Goal: Contribute content: Add original content to the website for others to see

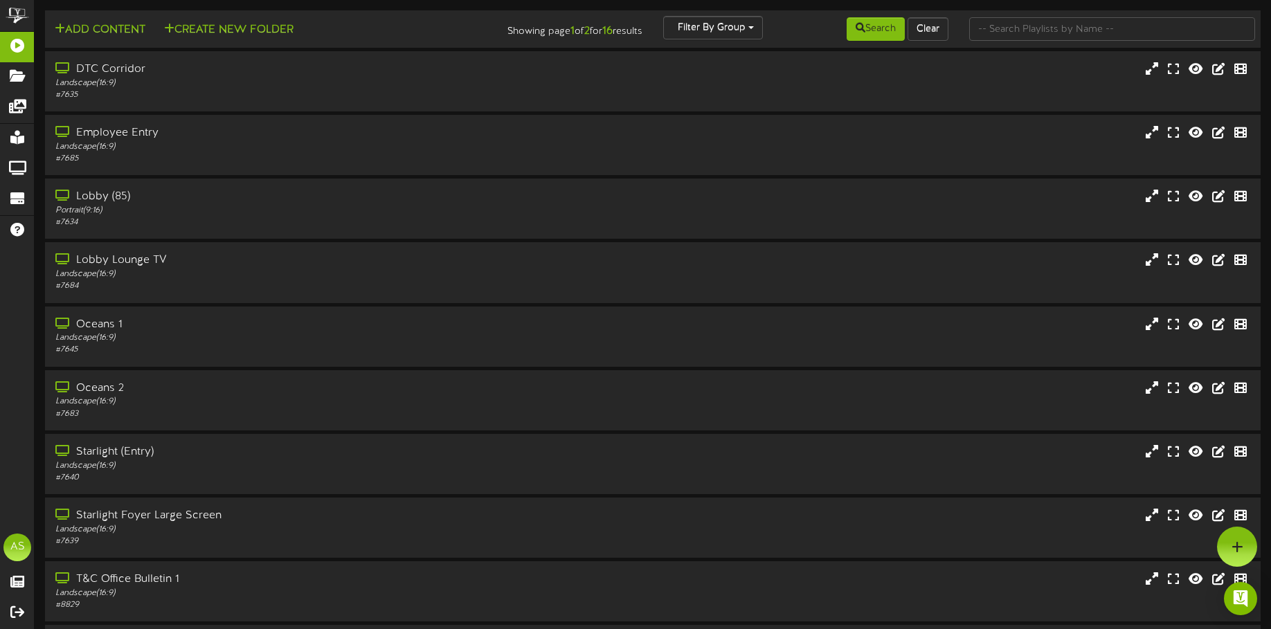
drag, startPoint x: 171, startPoint y: 331, endPoint x: 253, endPoint y: 304, distance: 86.0
click at [171, 331] on div "Oceans 1" at bounding box center [298, 325] width 486 height 16
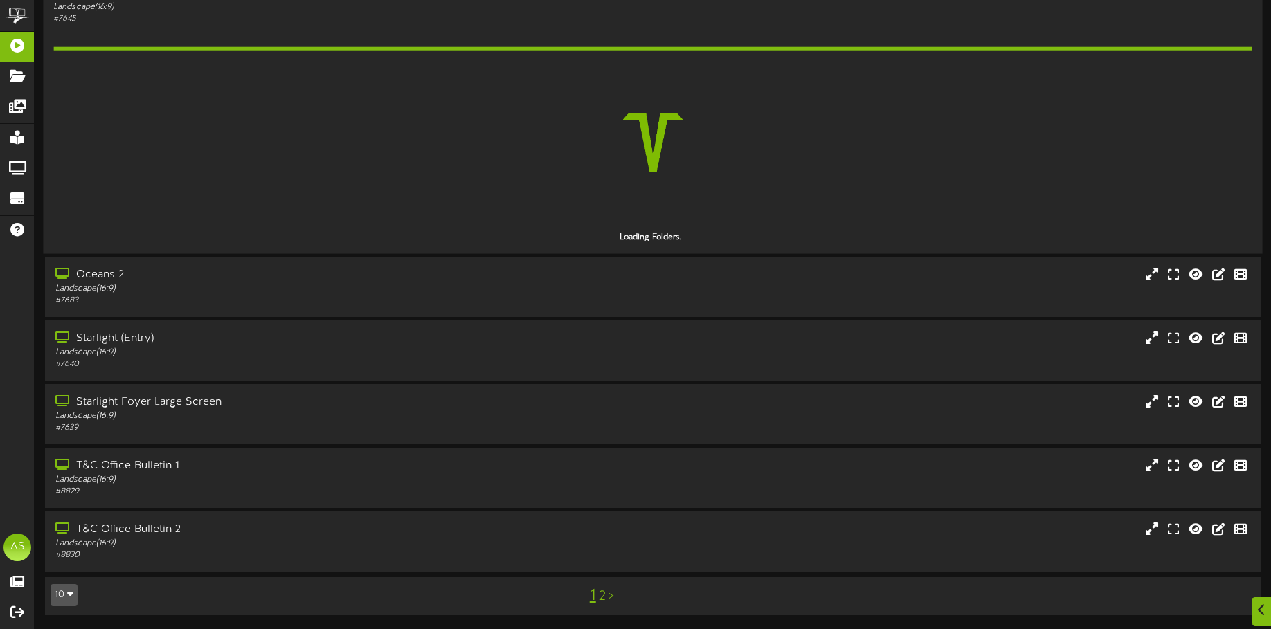
scroll to position [292, 0]
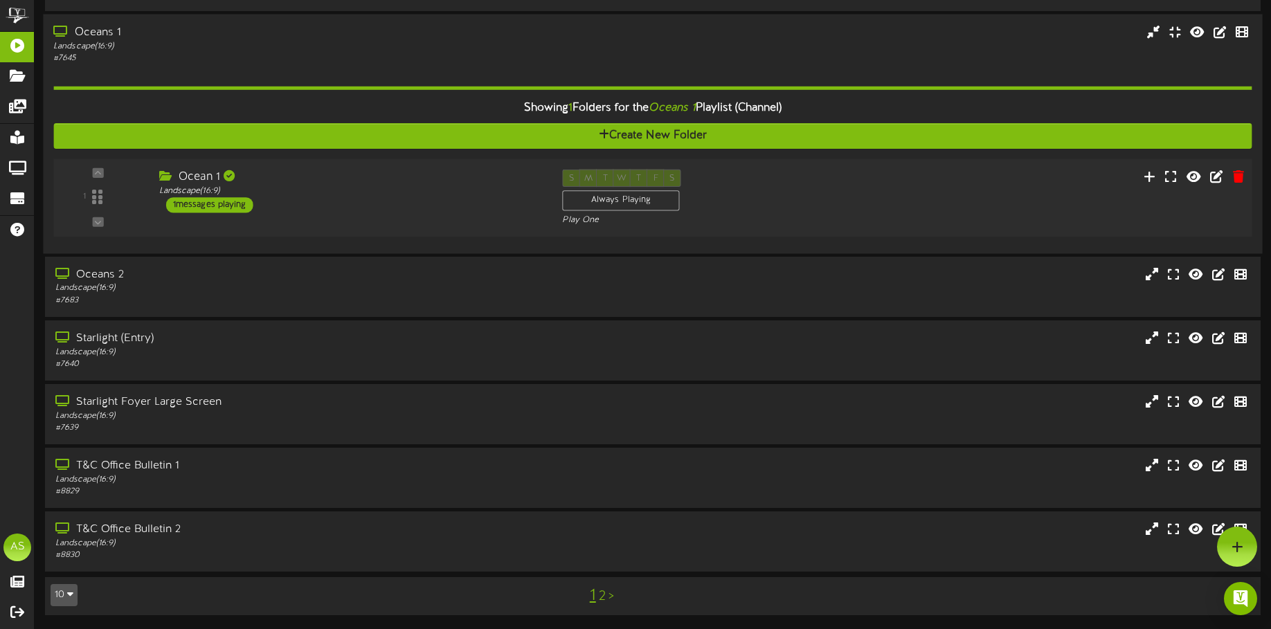
click at [768, 212] on div "S M T W T F S Always Playing Play One" at bounding box center [703, 197] width 302 height 57
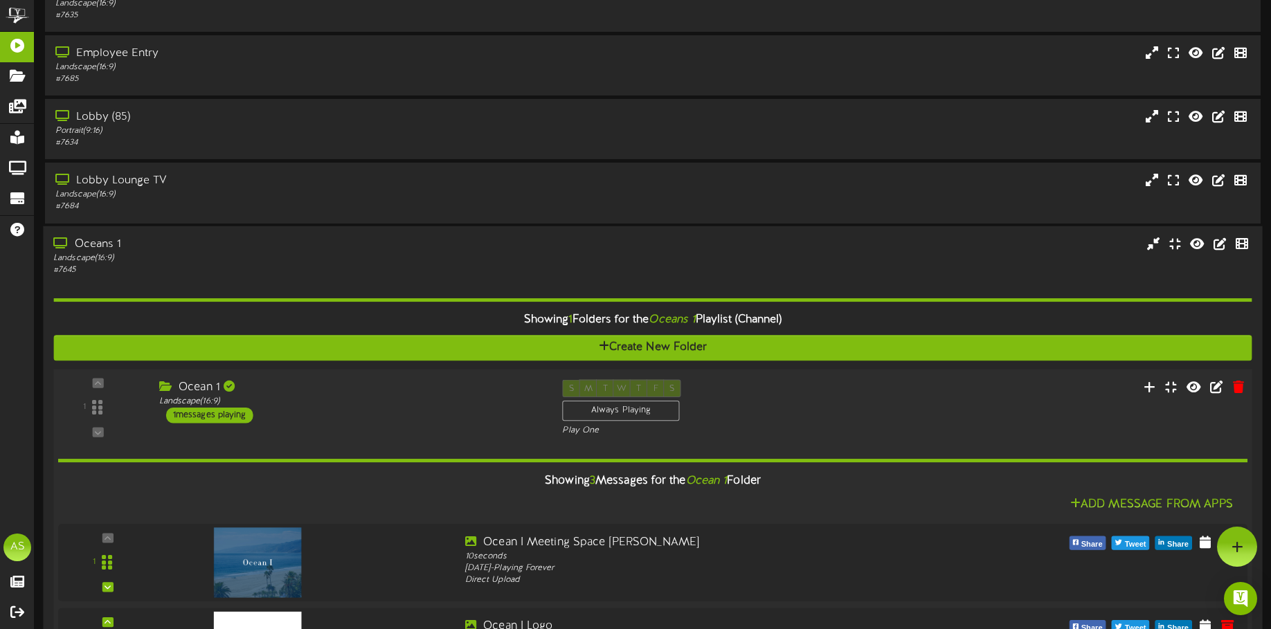
scroll to position [0, 0]
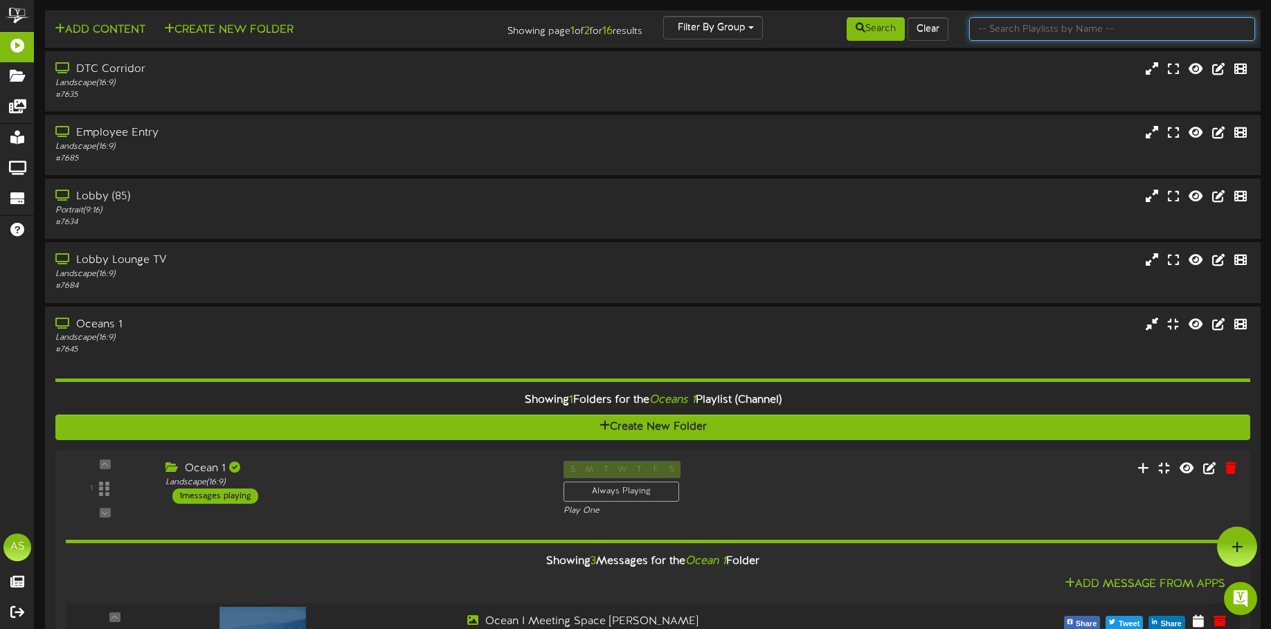
click at [1051, 27] on input "text" at bounding box center [1112, 29] width 286 height 24
type input "wil"
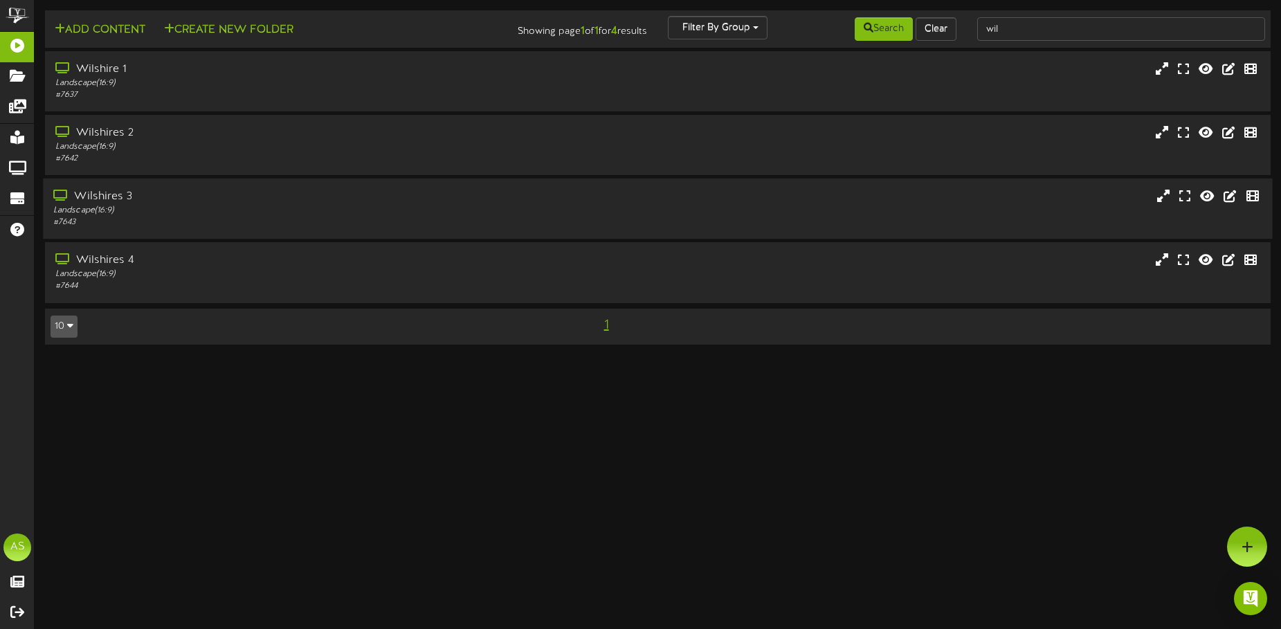
click at [378, 208] on div "Landscape ( 16:9 )" at bounding box center [298, 211] width 491 height 12
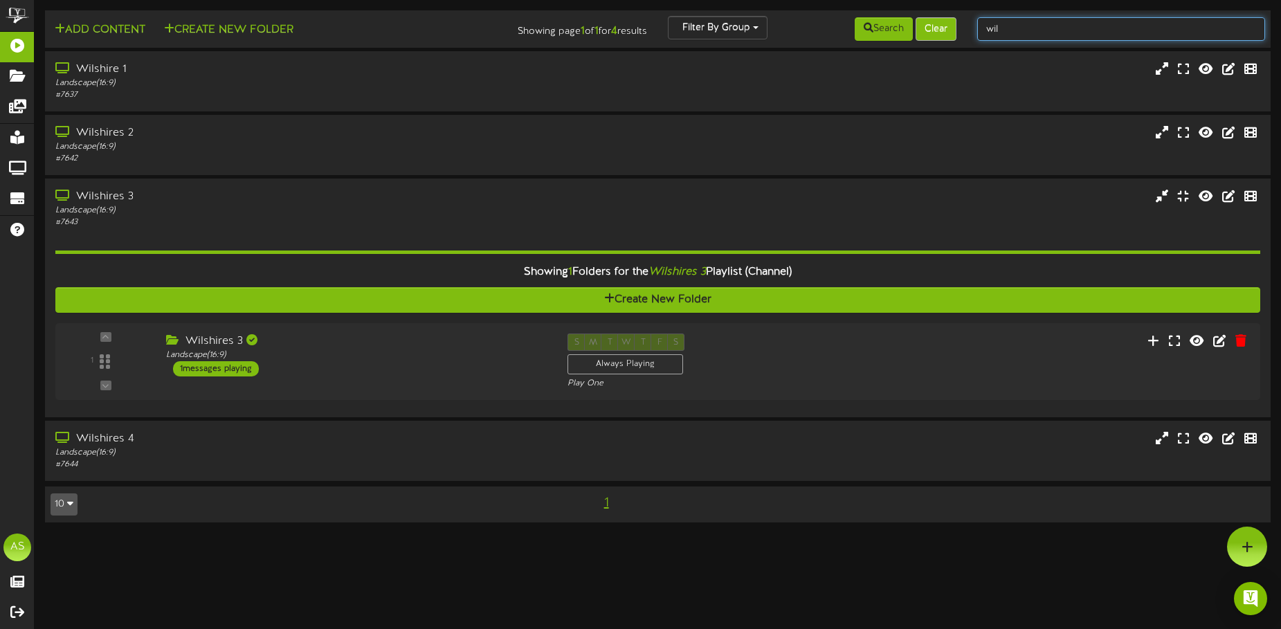
drag, startPoint x: 1044, startPoint y: 37, endPoint x: 946, endPoint y: 29, distance: 98.6
click at [946, 32] on div "Add Content Create New Folder Showing page 1 of 1 for 4 results Filter By Group…" at bounding box center [657, 29] width 1235 height 26
type input "ocean"
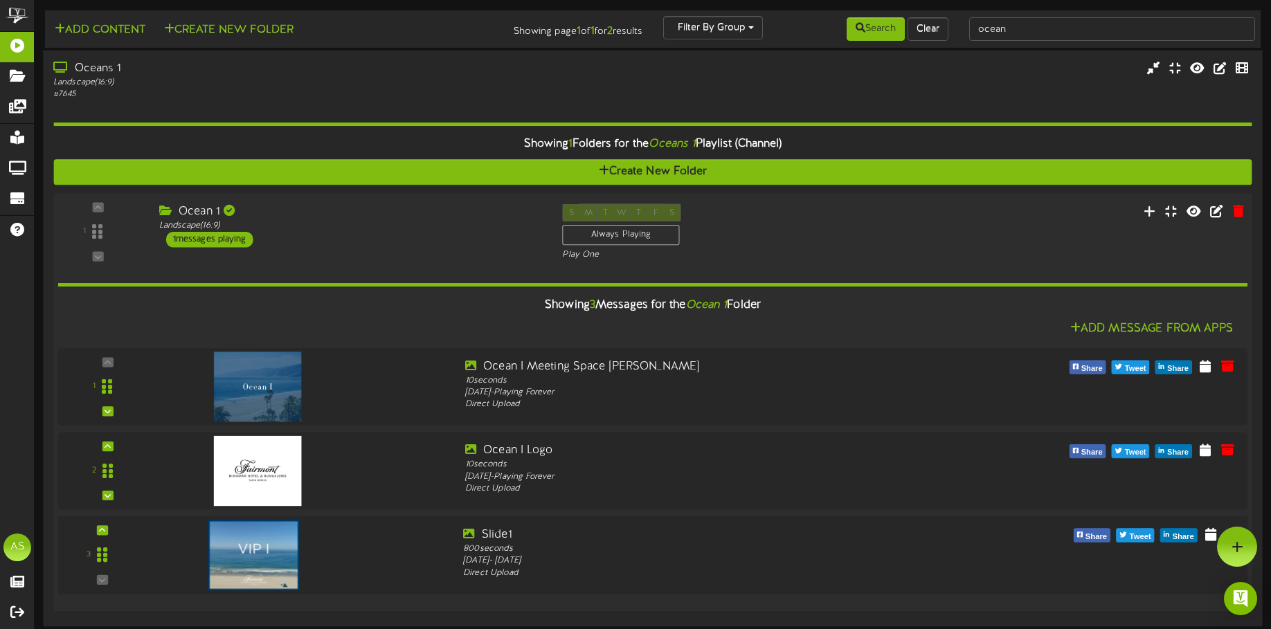
click at [354, 556] on div at bounding box center [302, 552] width 300 height 50
click at [742, 529] on div "Slide1" at bounding box center [702, 535] width 479 height 16
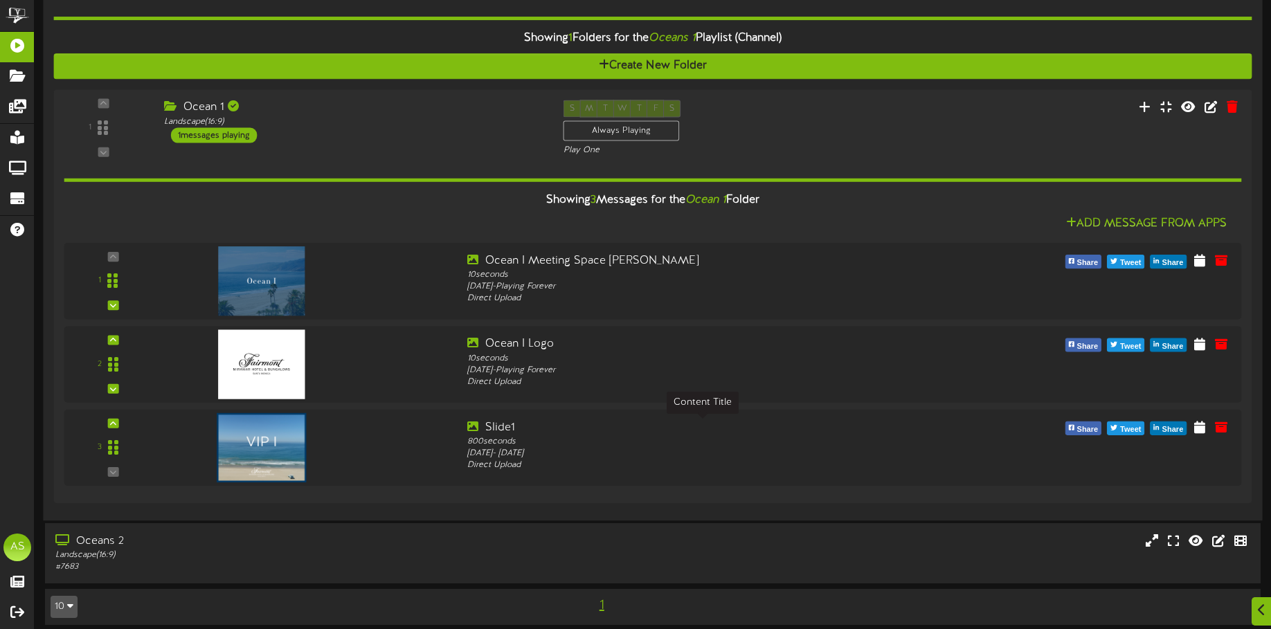
scroll to position [116, 0]
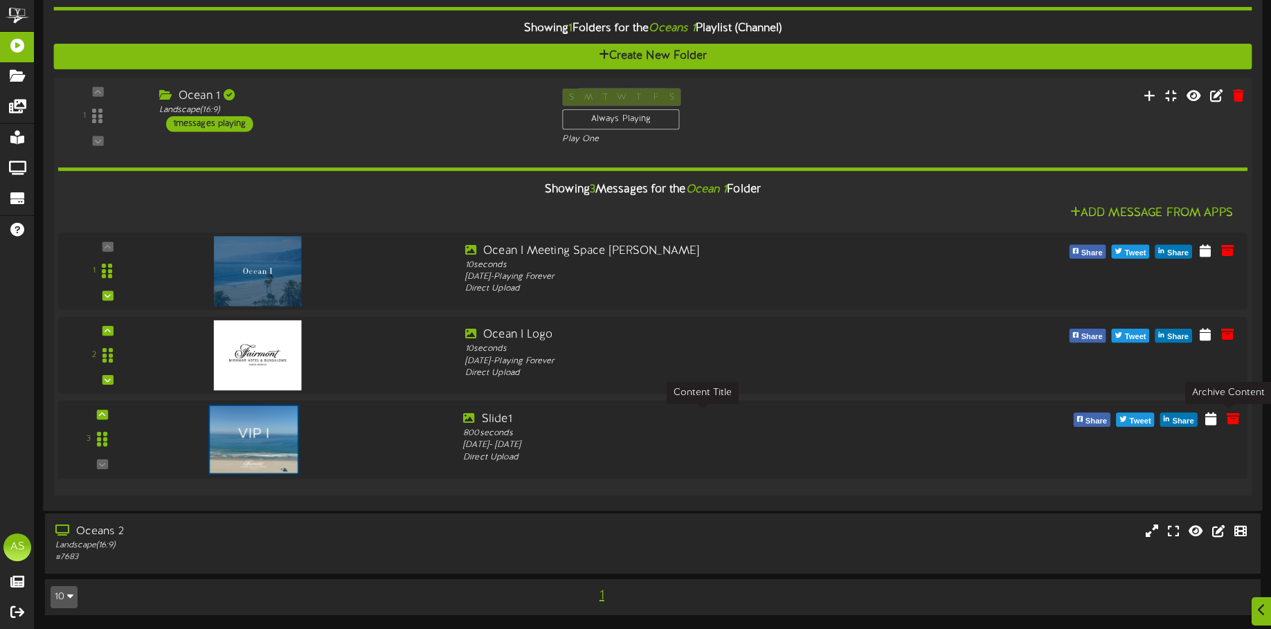
click at [1222, 410] on div "3 Slide1" at bounding box center [652, 440] width 1201 height 78
click at [1225, 419] on icon at bounding box center [1232, 417] width 15 height 15
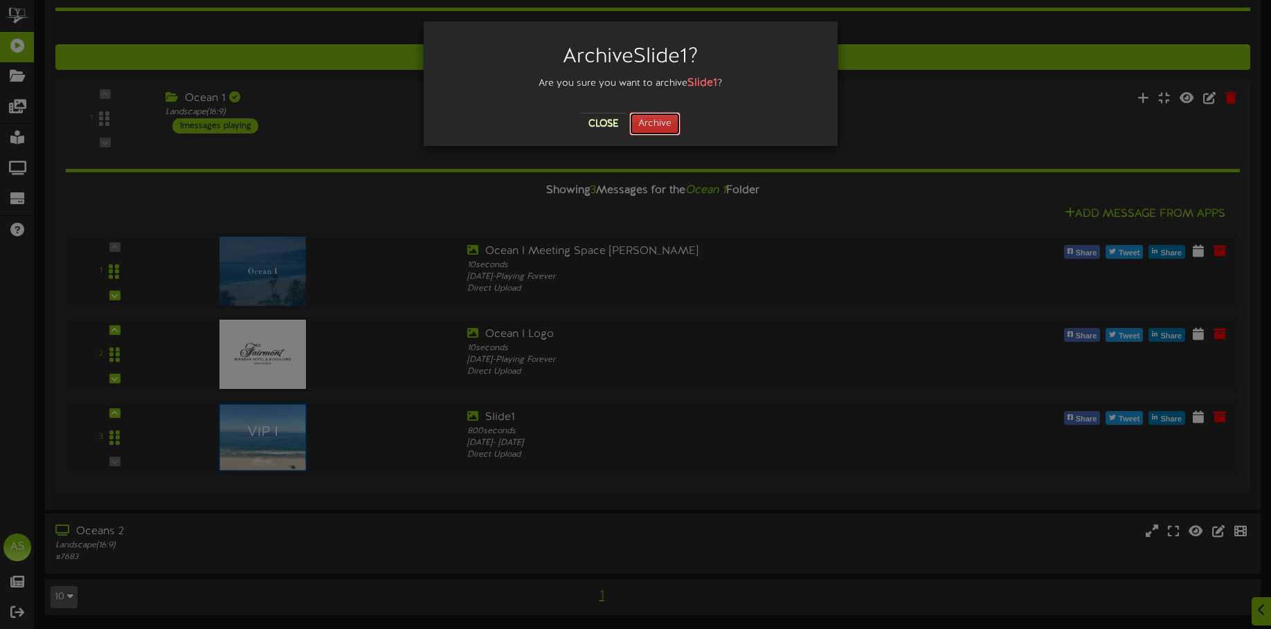
click at [640, 130] on button "Archive" at bounding box center [654, 124] width 51 height 24
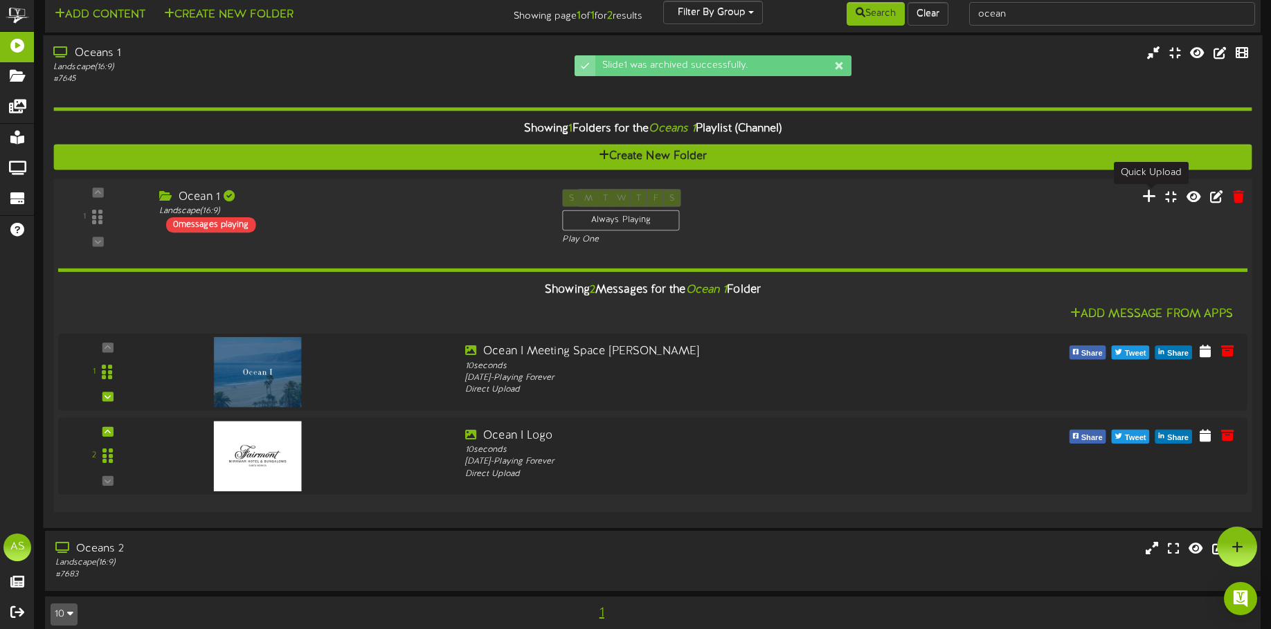
click at [1147, 199] on icon at bounding box center [1149, 195] width 15 height 15
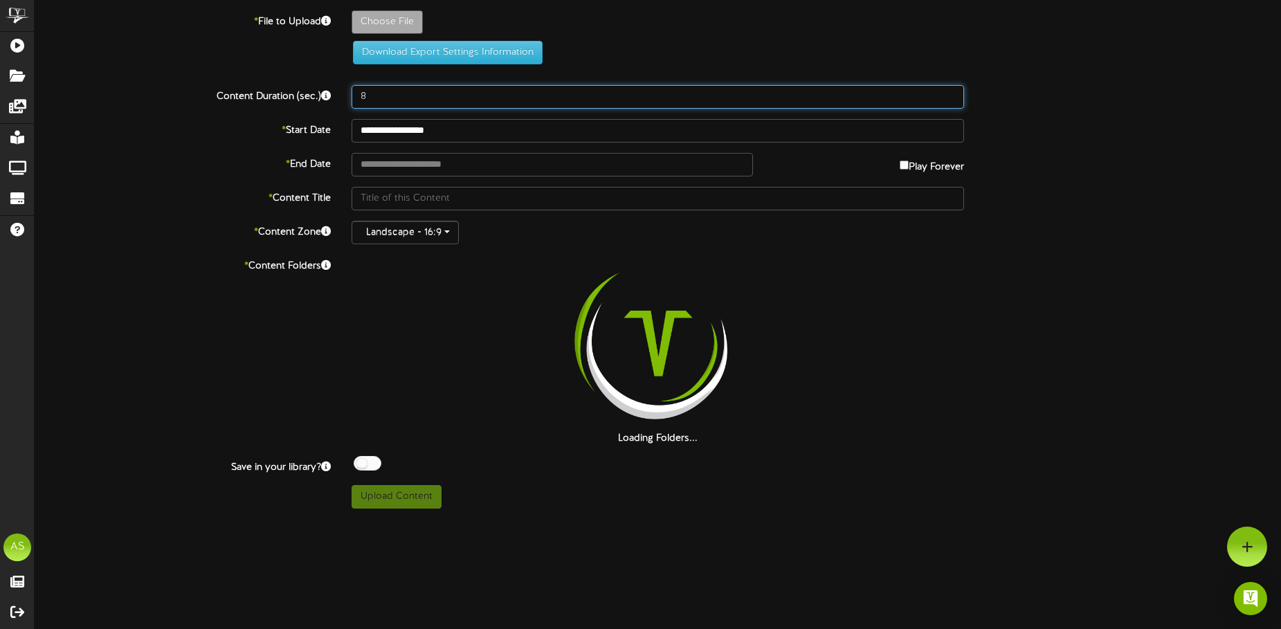
click at [371, 96] on input "8" at bounding box center [658, 97] width 613 height 24
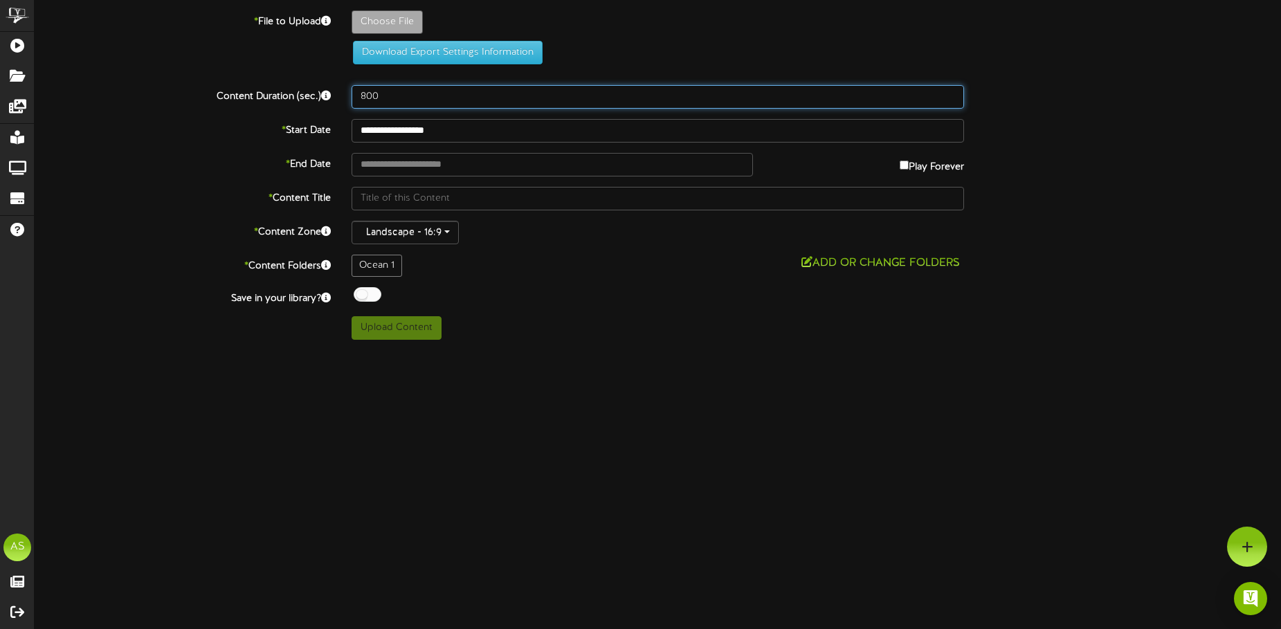
type input "800"
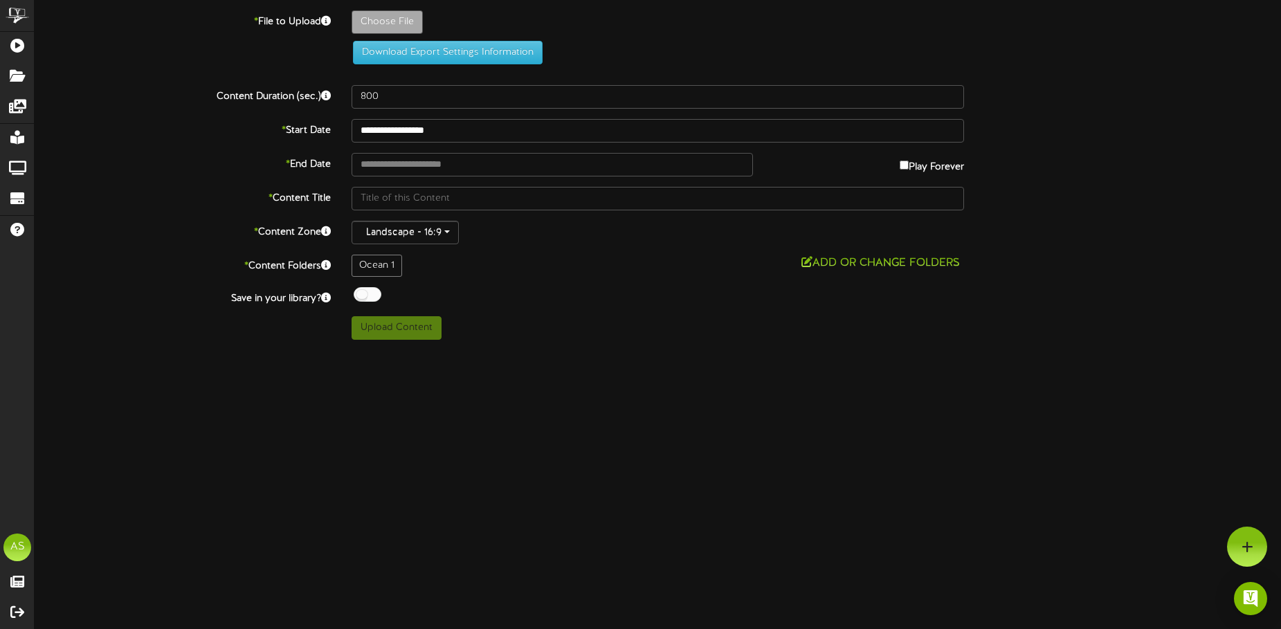
click at [377, 10] on label "Choose File" at bounding box center [387, 22] width 71 height 24
type input "**********"
type input "Slide1"
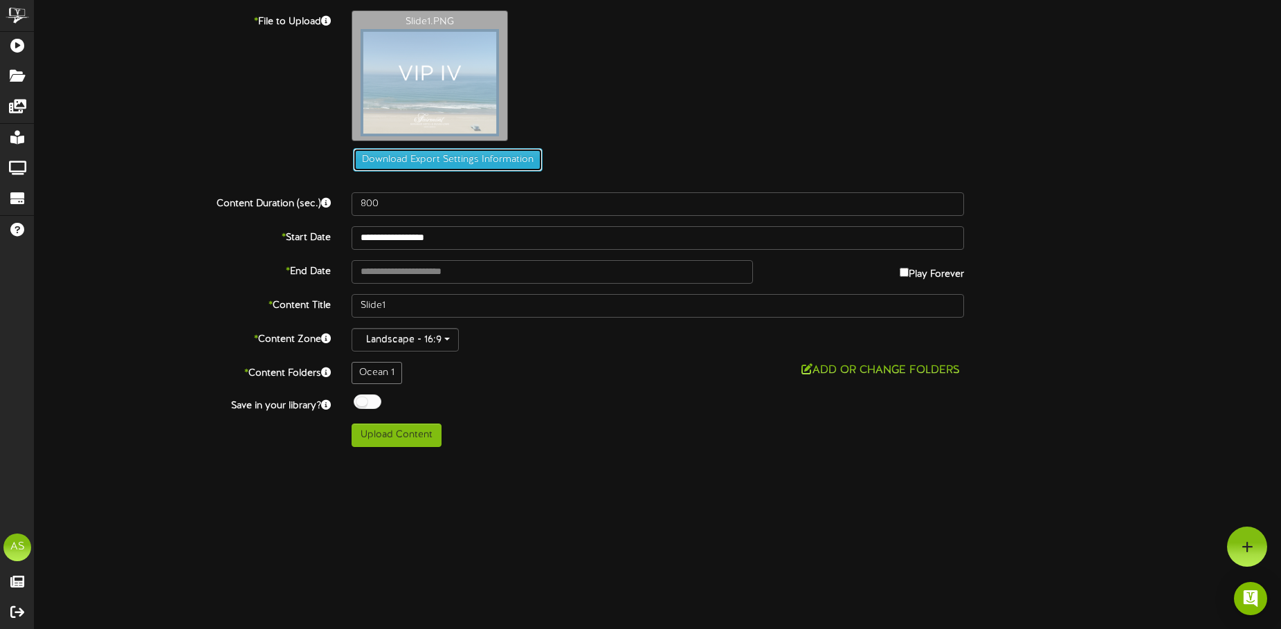
click at [401, 158] on button "Download Export Settings Information" at bounding box center [448, 160] width 190 height 24
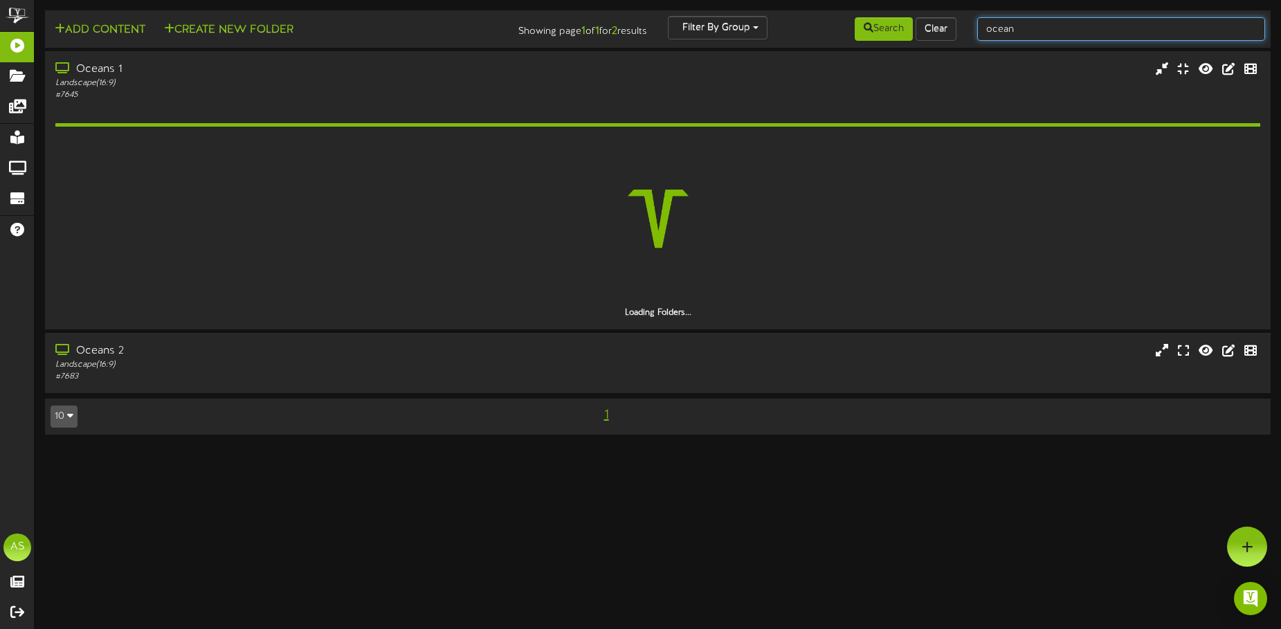
click at [1079, 24] on input "ocean" at bounding box center [1121, 29] width 288 height 24
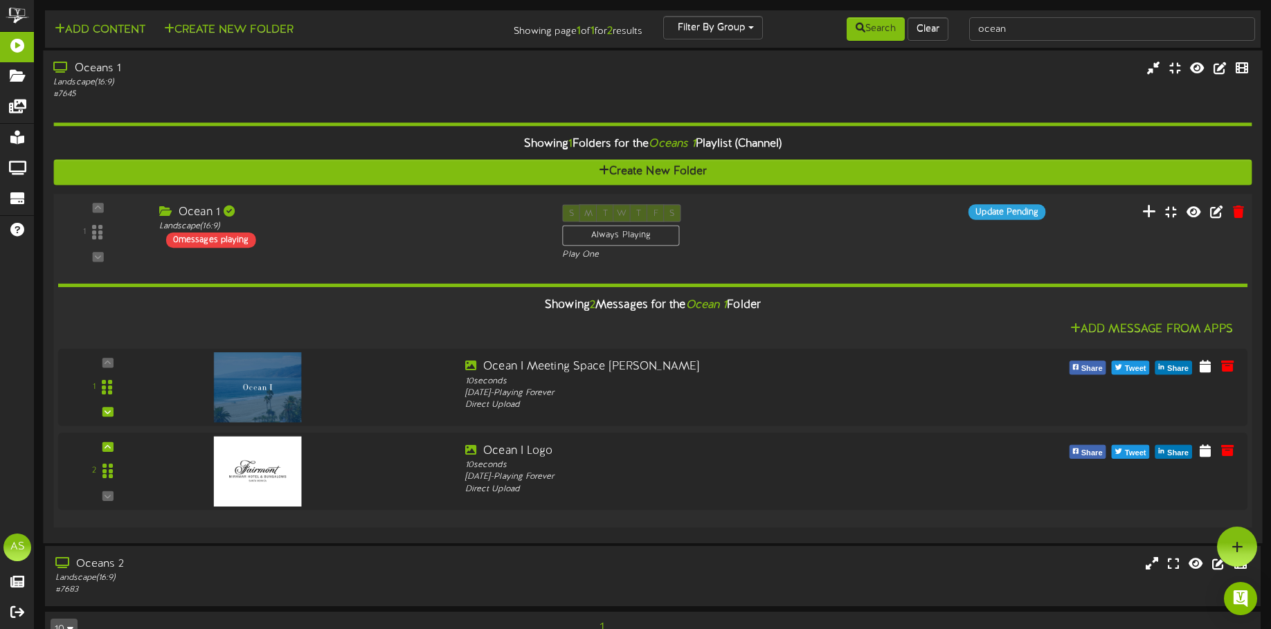
click at [1159, 219] on button at bounding box center [1149, 213] width 23 height 21
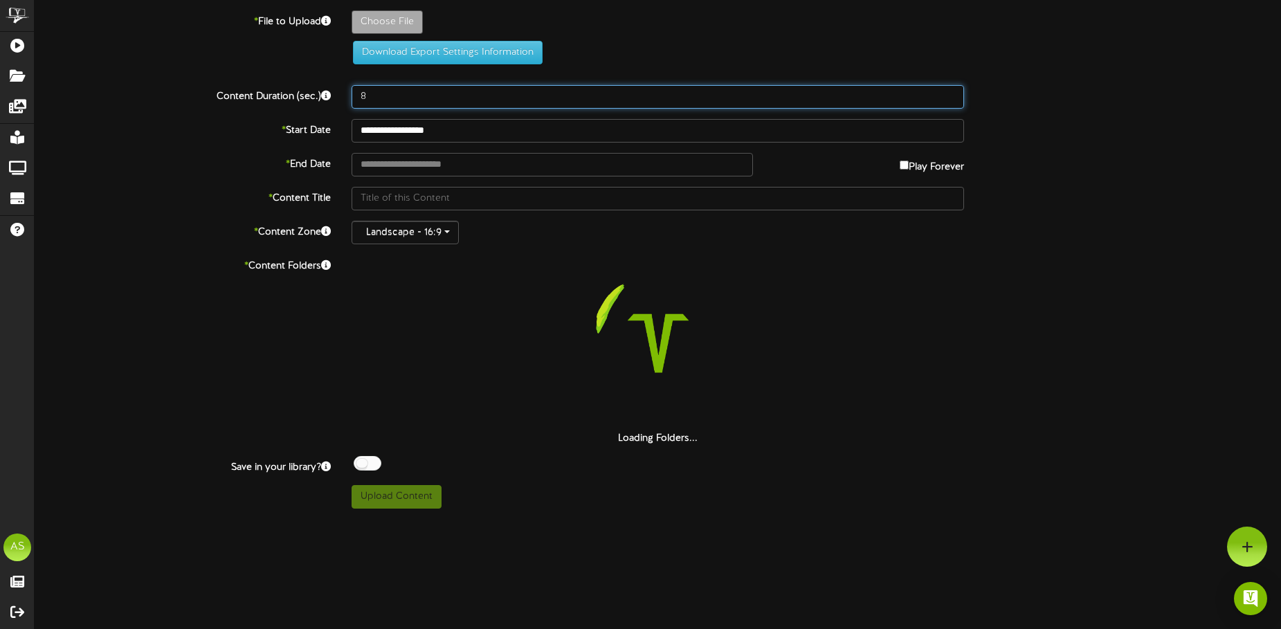
click at [422, 96] on input "8" at bounding box center [658, 97] width 613 height 24
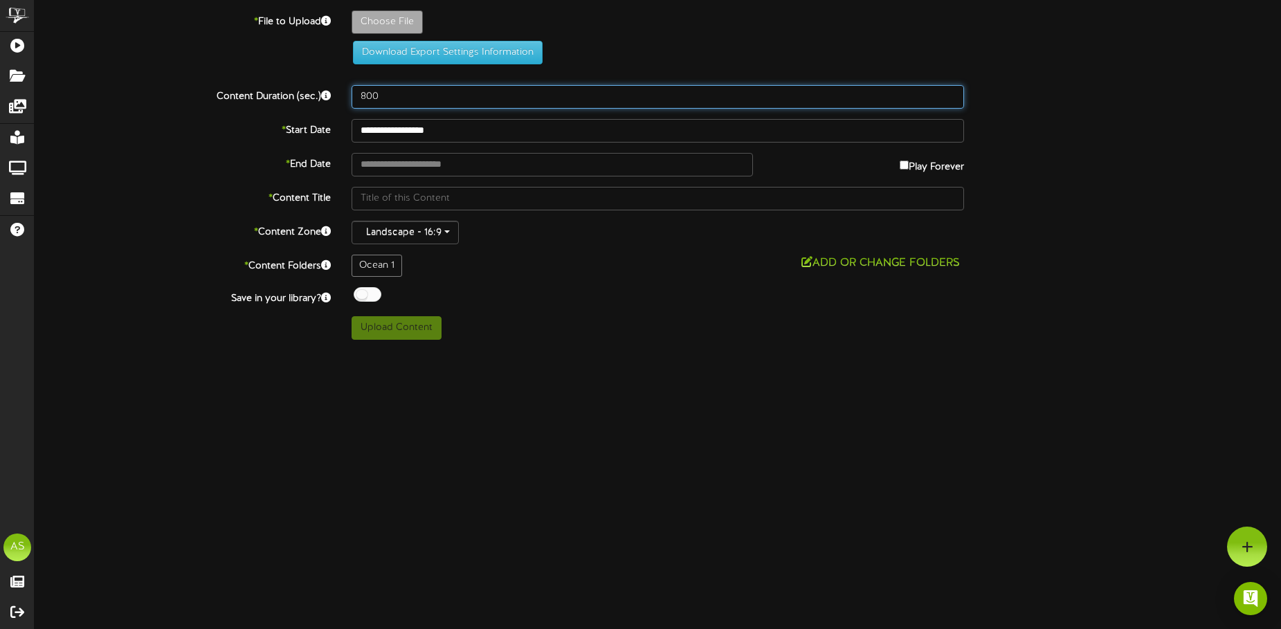
type input "800"
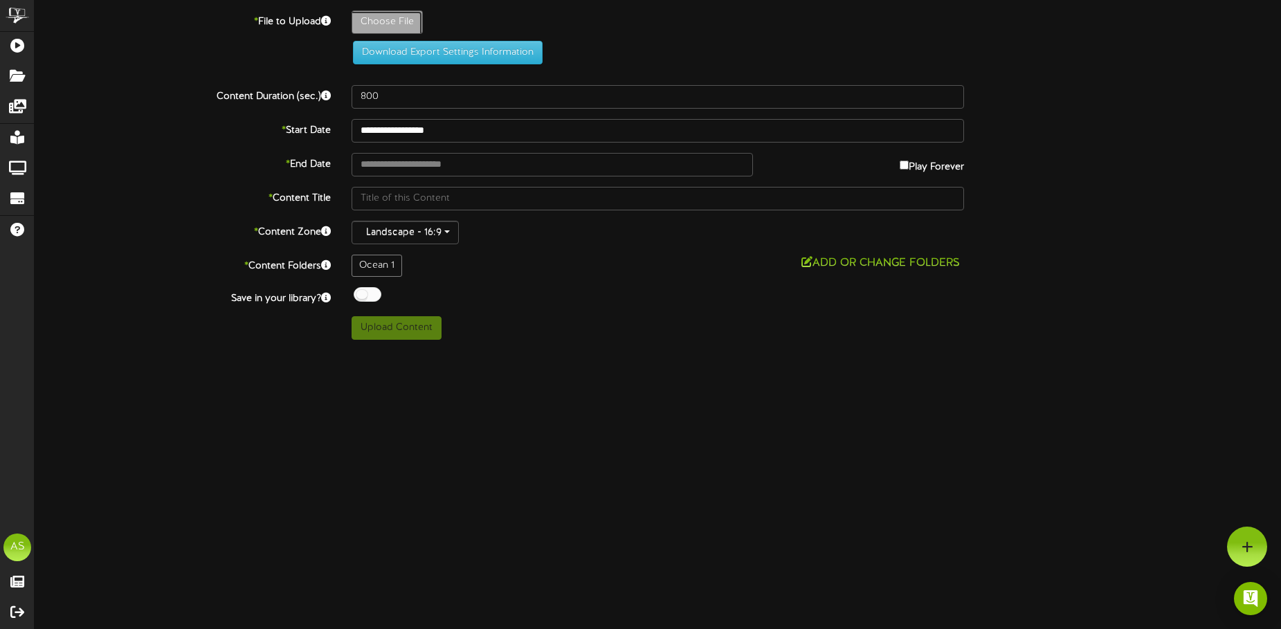
type input "**********"
type input "Slide1"
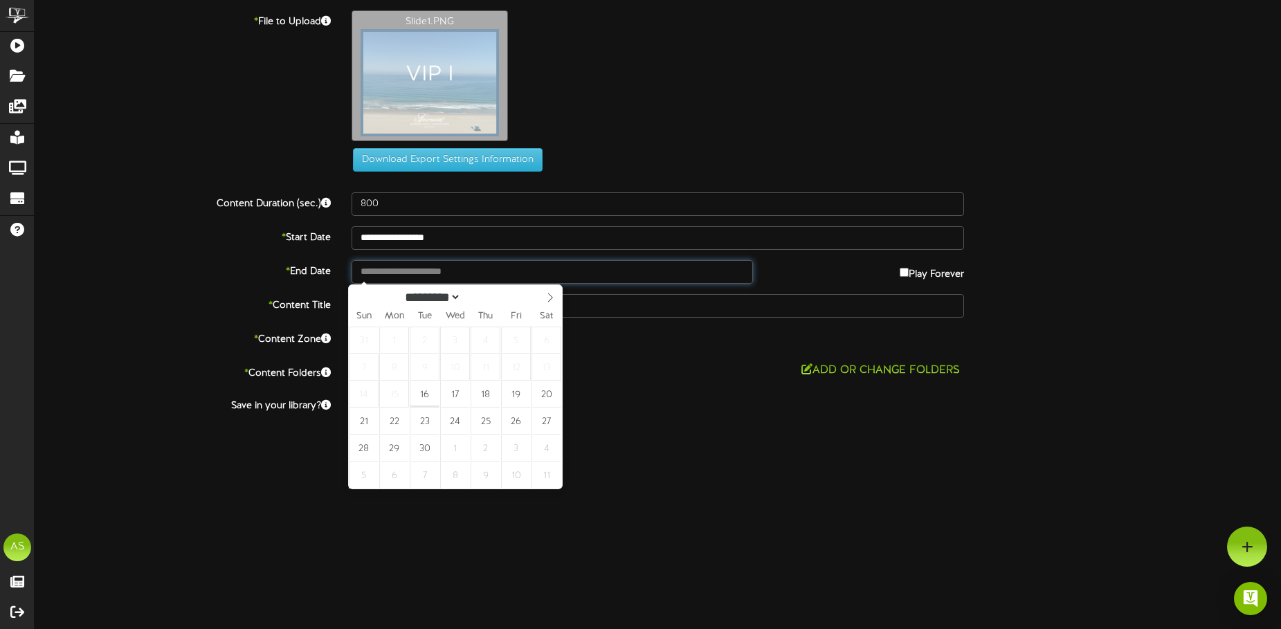
click at [459, 266] on input "text" at bounding box center [552, 272] width 401 height 24
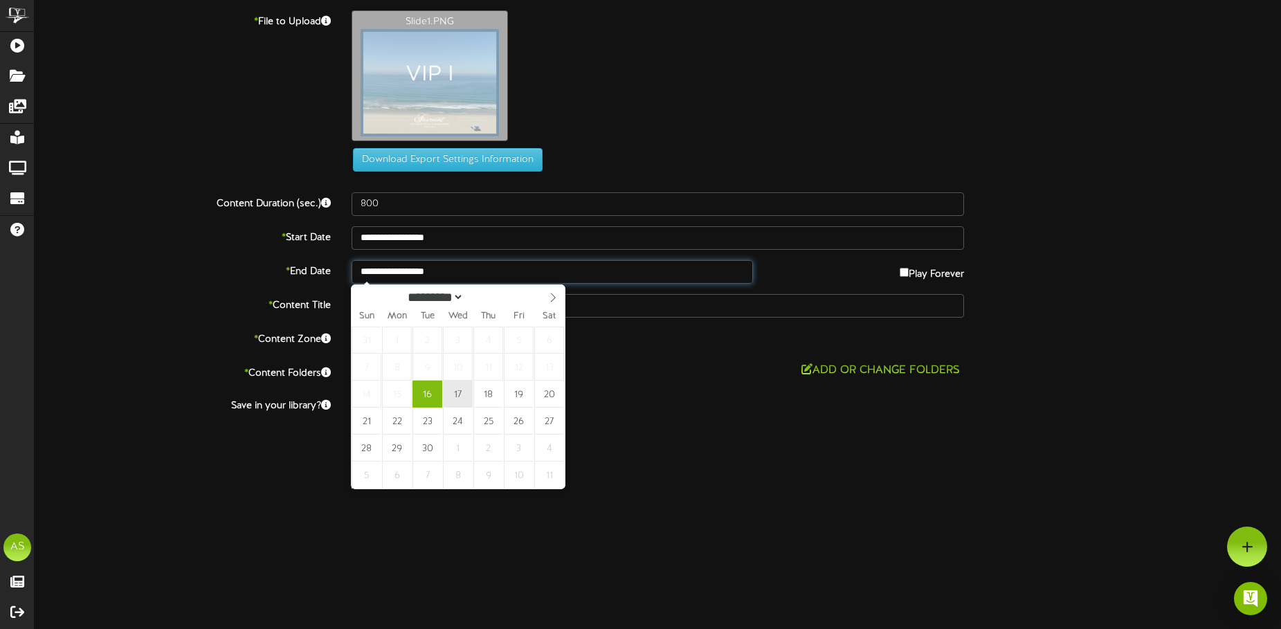
type input "**********"
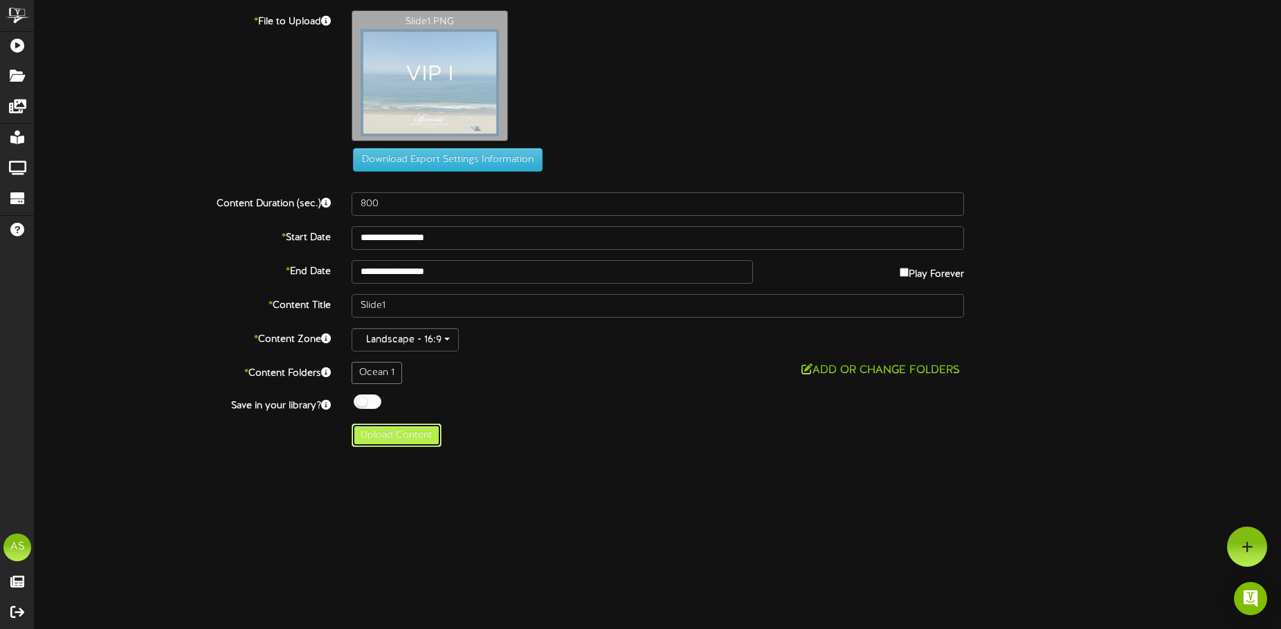
click at [384, 436] on button "Upload Content" at bounding box center [397, 436] width 90 height 24
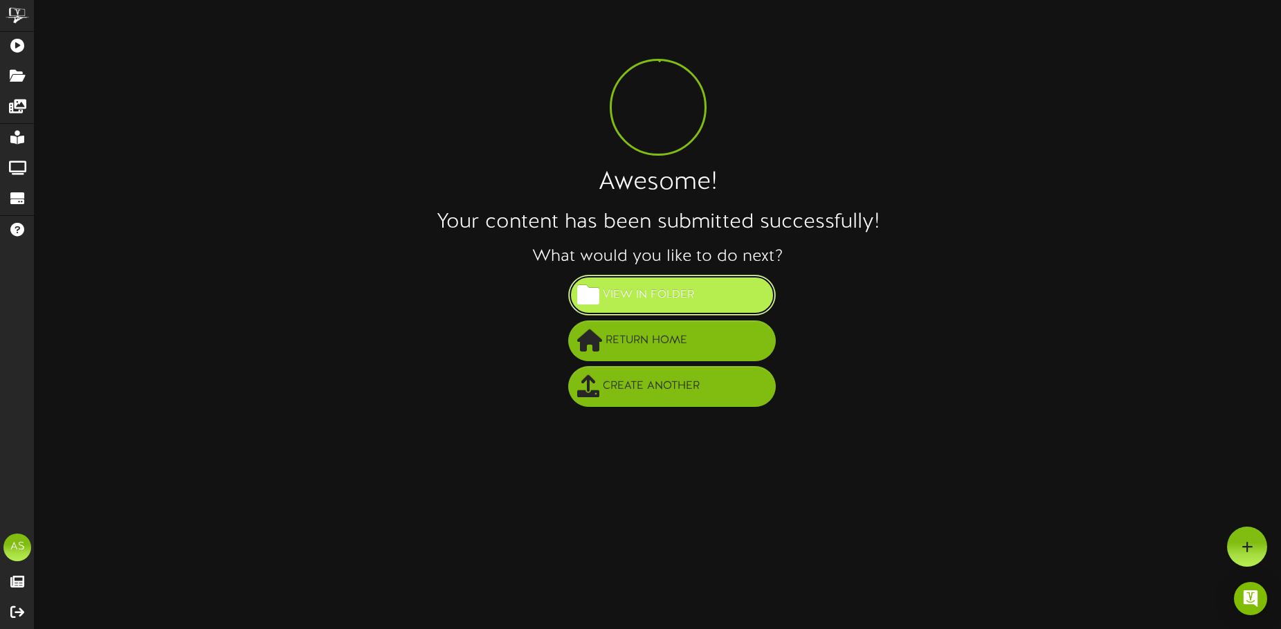
click at [659, 291] on span "View in Folder" at bounding box center [648, 295] width 98 height 23
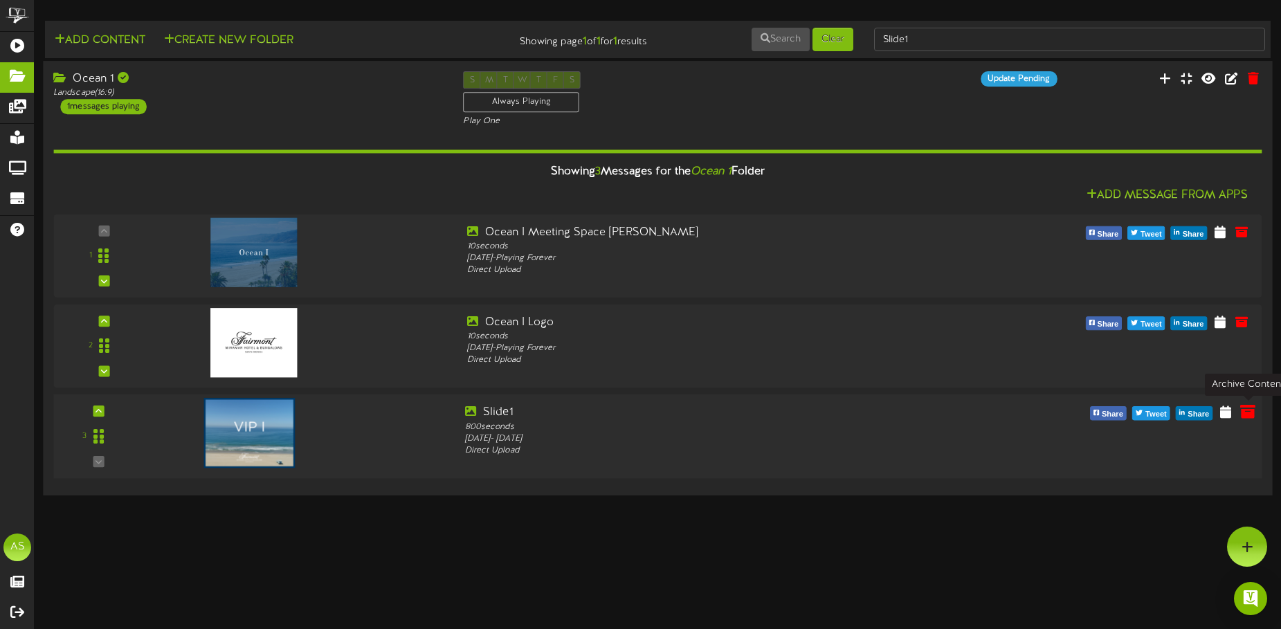
click at [1242, 411] on icon at bounding box center [1247, 411] width 15 height 15
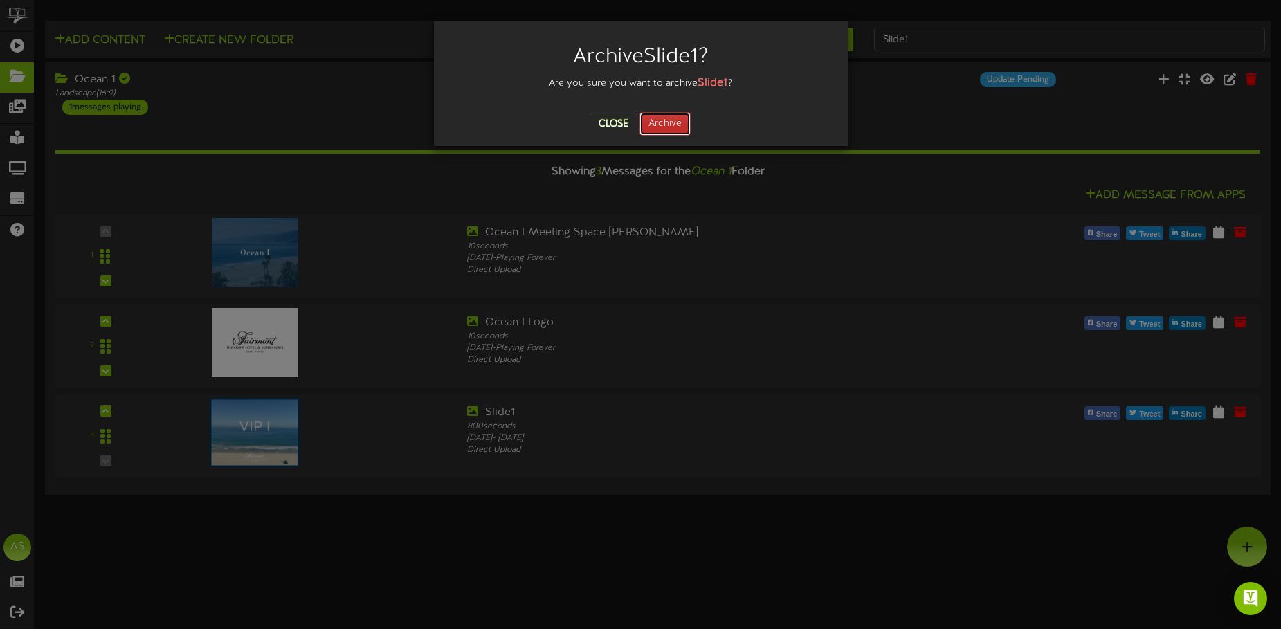
click at [673, 127] on button "Archive" at bounding box center [665, 124] width 51 height 24
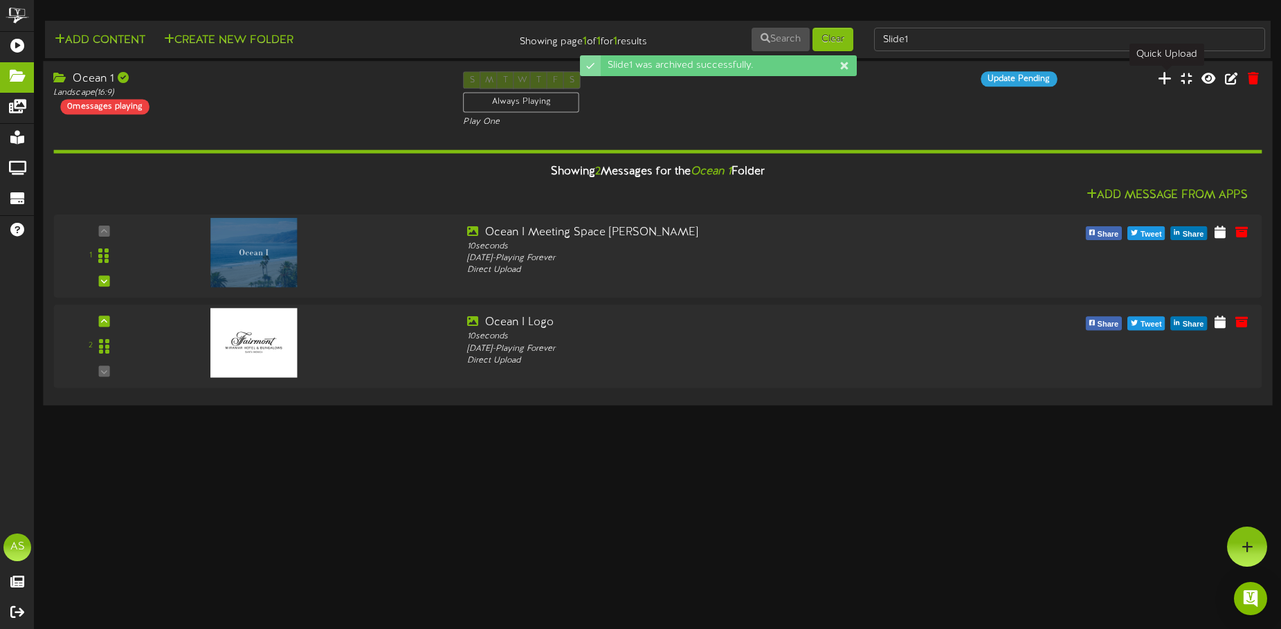
click at [1160, 81] on icon at bounding box center [1165, 78] width 14 height 15
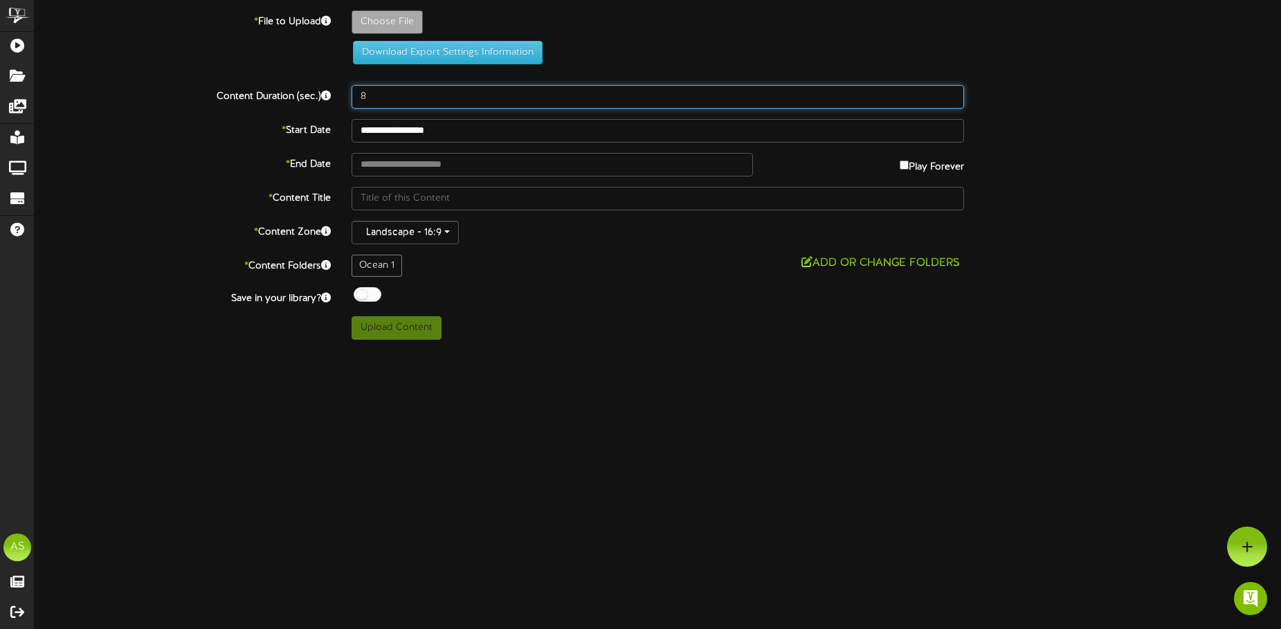
click at [396, 91] on input "8" at bounding box center [658, 97] width 613 height 24
type input "800"
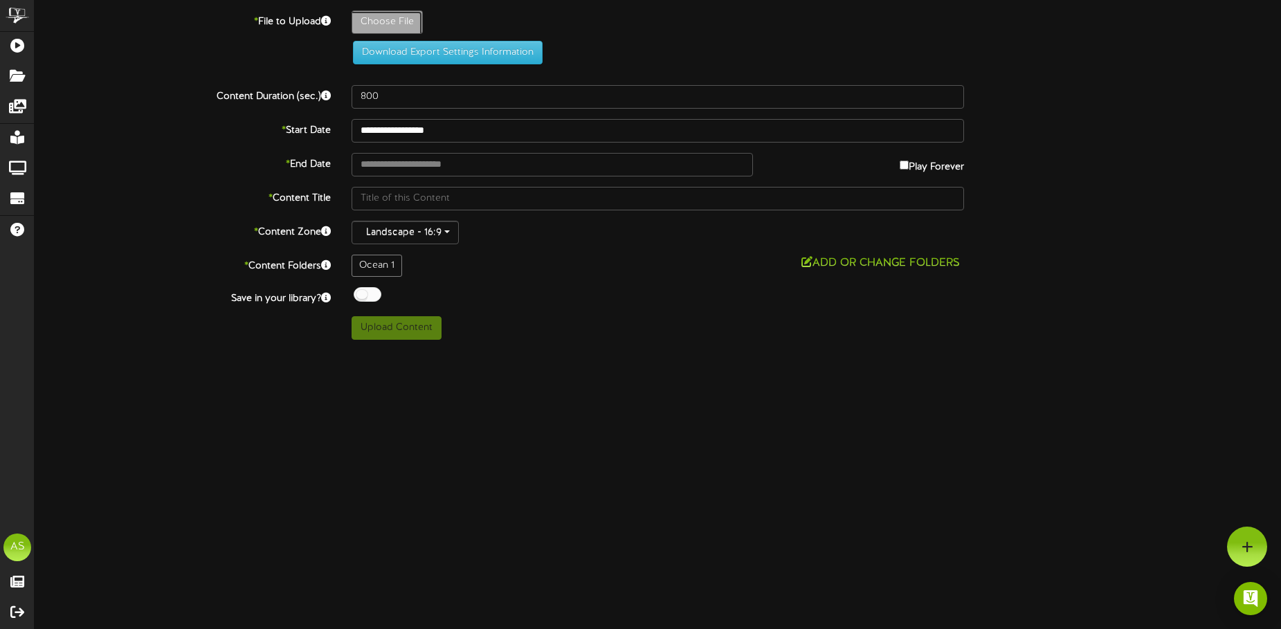
type input "**********"
type input "Slide1"
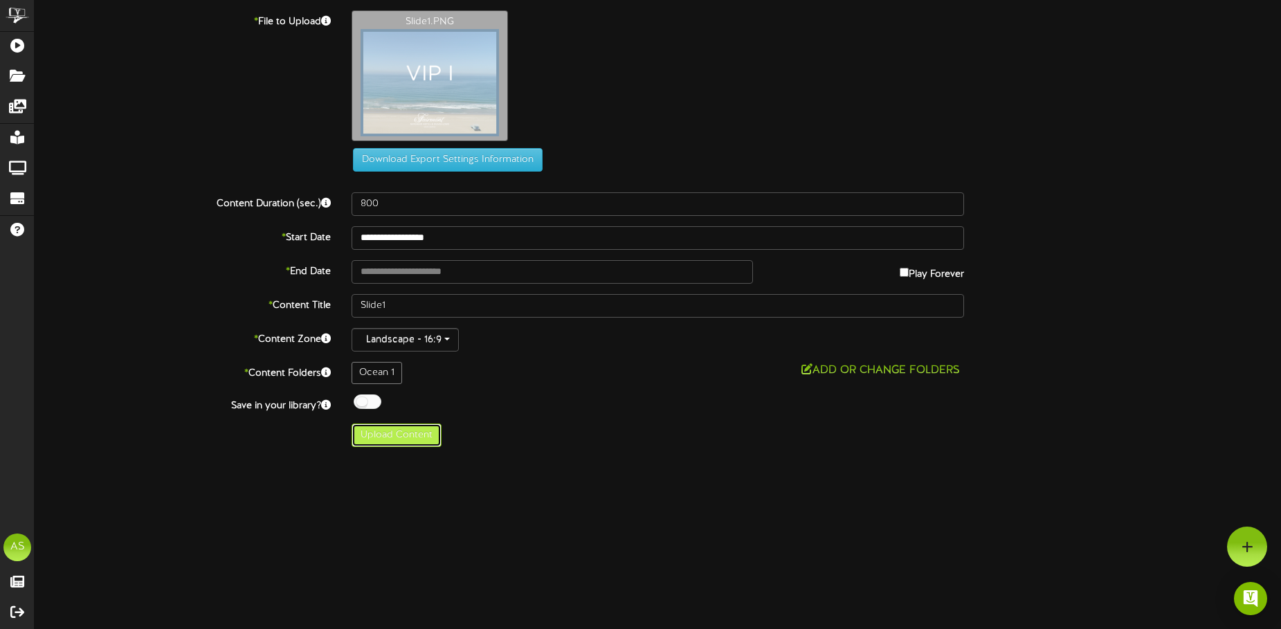
click at [419, 442] on button "Upload Content" at bounding box center [397, 436] width 90 height 24
type input "**********"
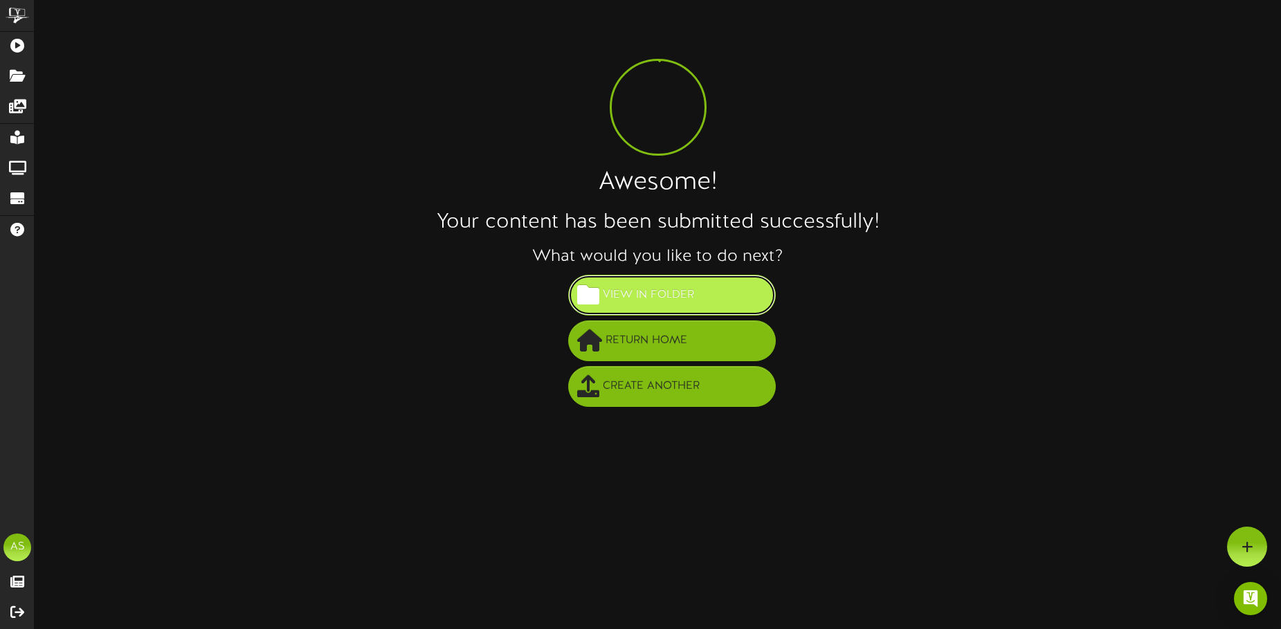
click at [674, 293] on span "View in Folder" at bounding box center [648, 295] width 98 height 23
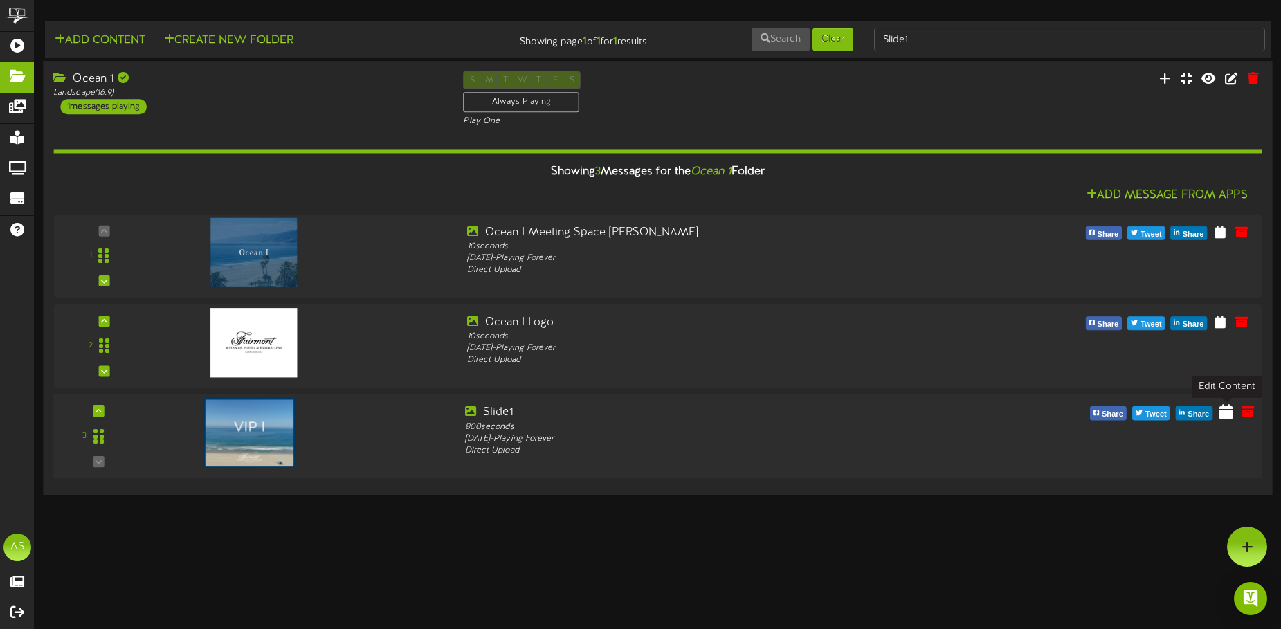
click at [1229, 419] on icon at bounding box center [1226, 411] width 13 height 15
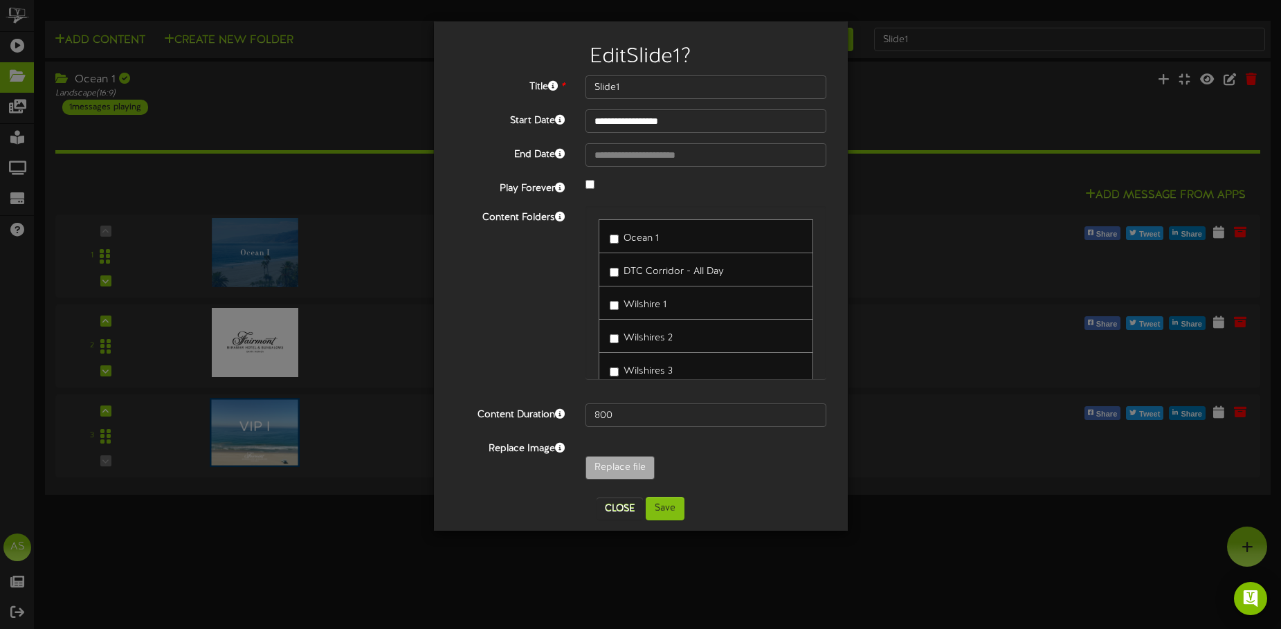
click at [595, 185] on div at bounding box center [706, 185] width 262 height 17
click at [692, 158] on input "**********" at bounding box center [707, 155] width 242 height 24
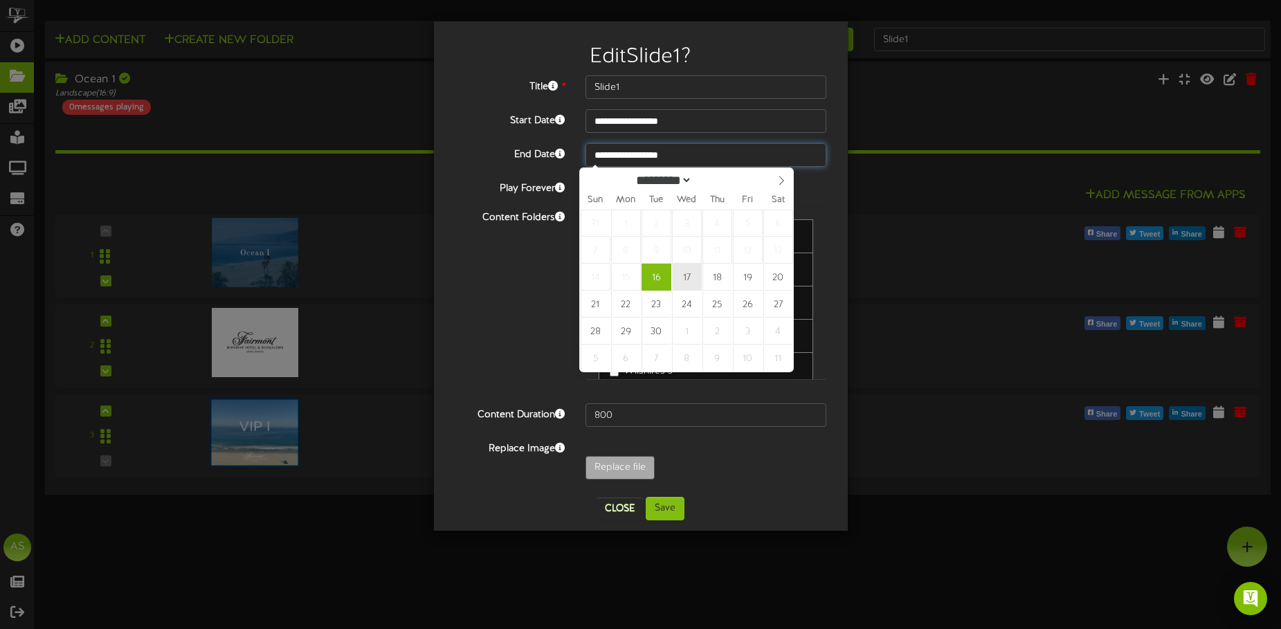
type input "**********"
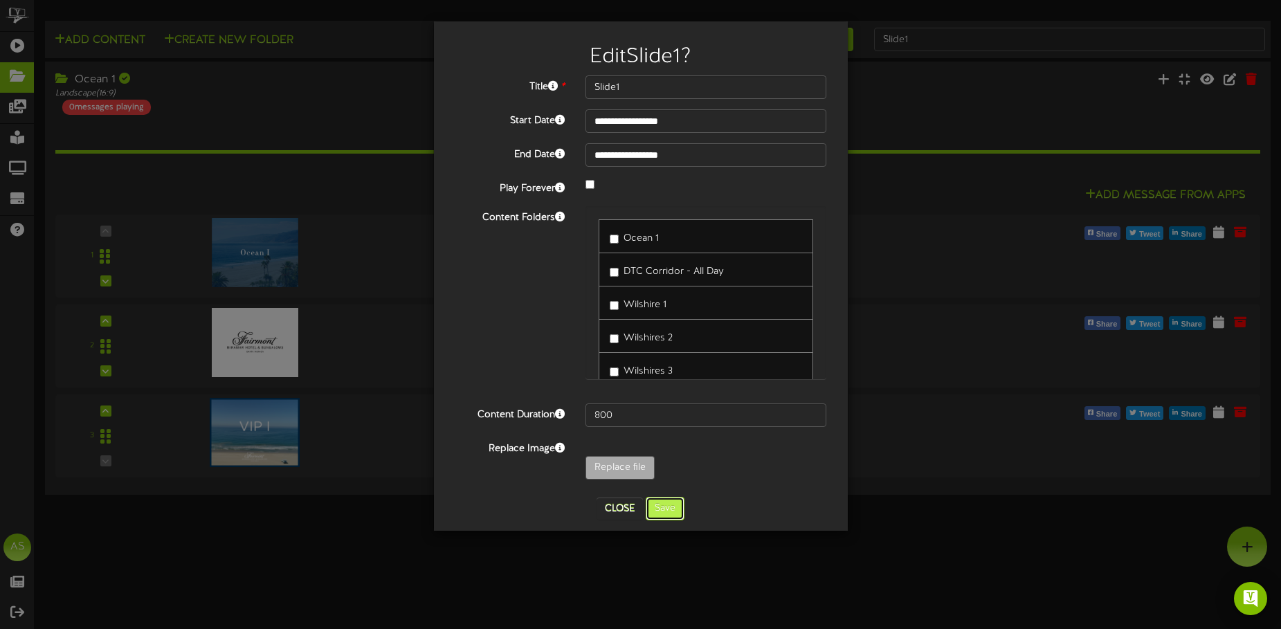
click at [660, 511] on button "Save" at bounding box center [665, 509] width 39 height 24
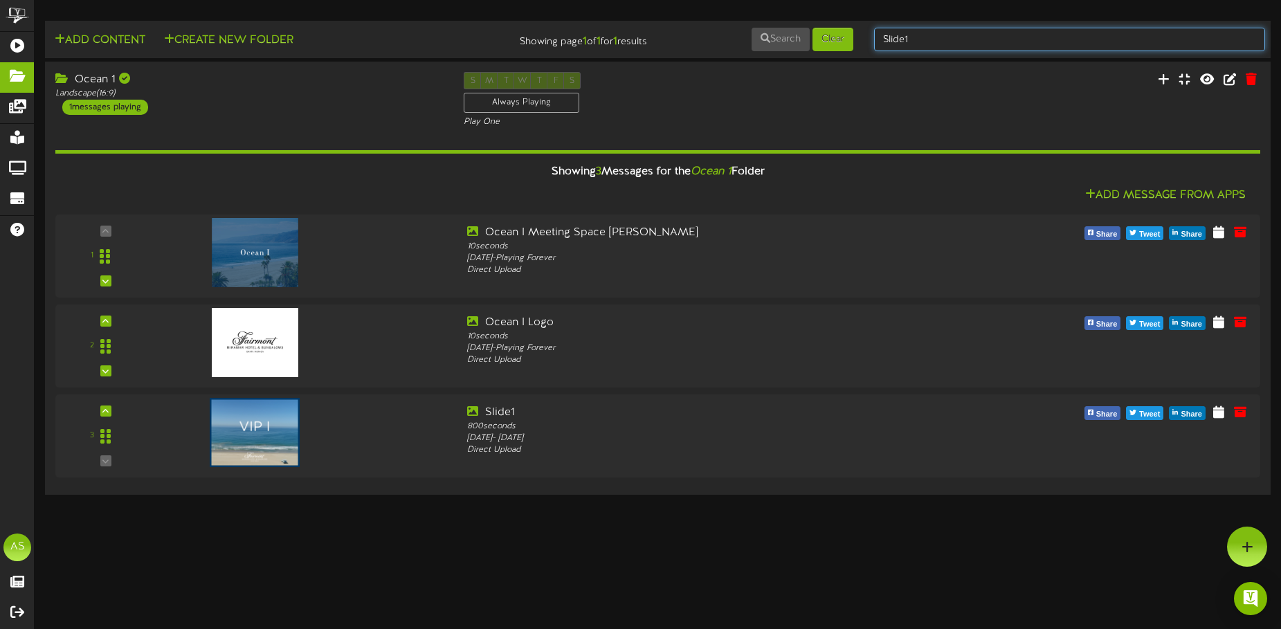
drag, startPoint x: 945, startPoint y: 36, endPoint x: 877, endPoint y: 30, distance: 68.7
click at [877, 30] on input "Slide1" at bounding box center [1069, 40] width 391 height 24
type input "ocean"
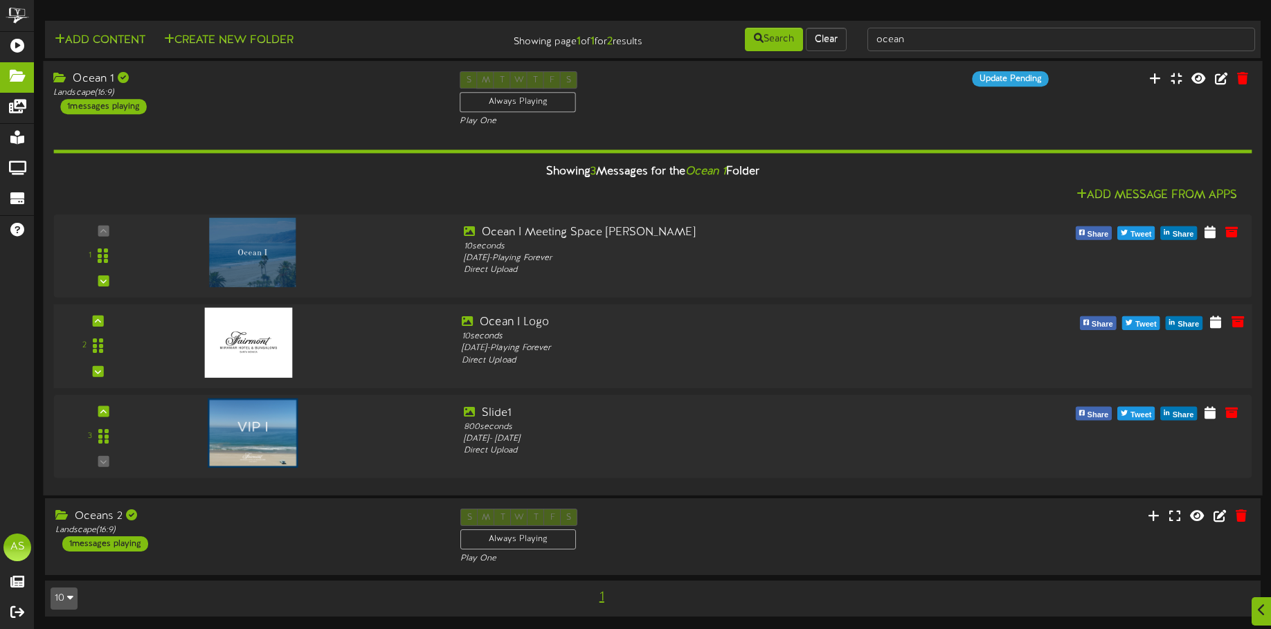
scroll to position [1, 0]
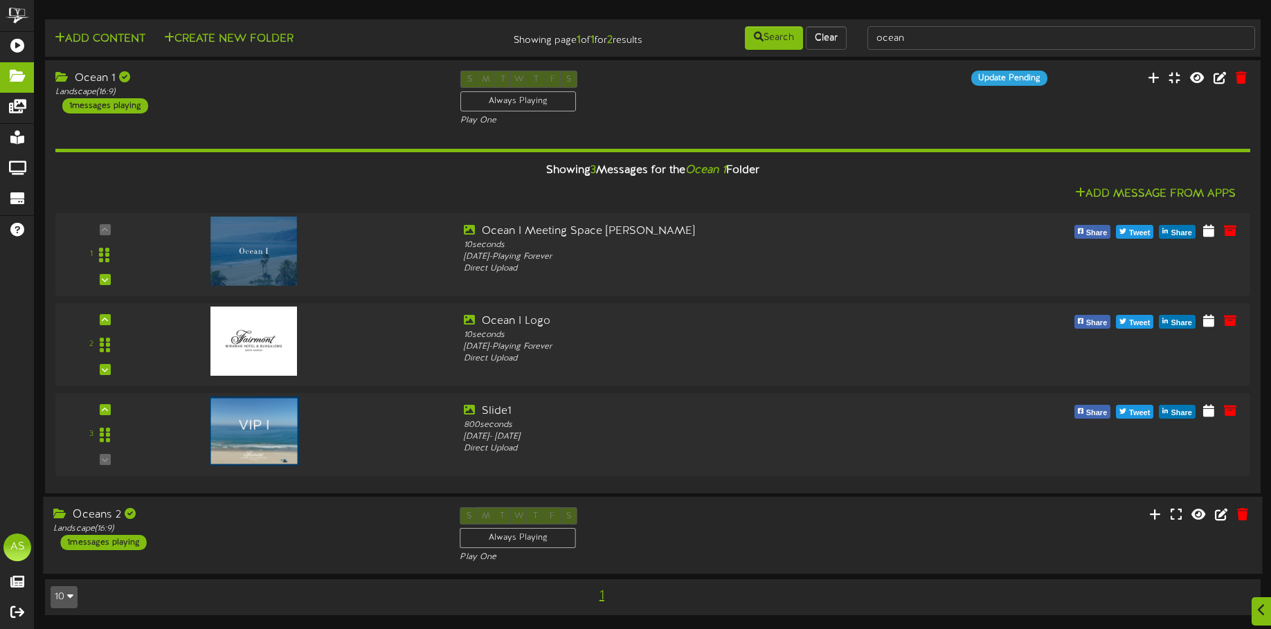
click at [697, 547] on div "S M T W T F S Always Playing Play One" at bounding box center [652, 535] width 406 height 57
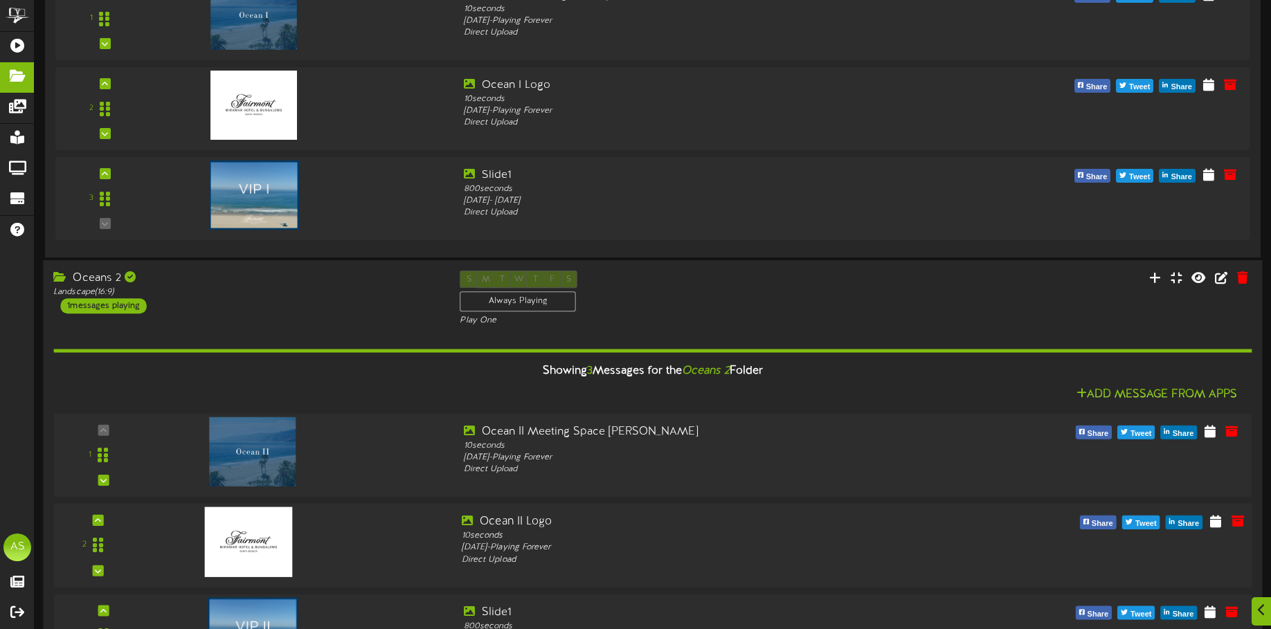
scroll to position [358, 0]
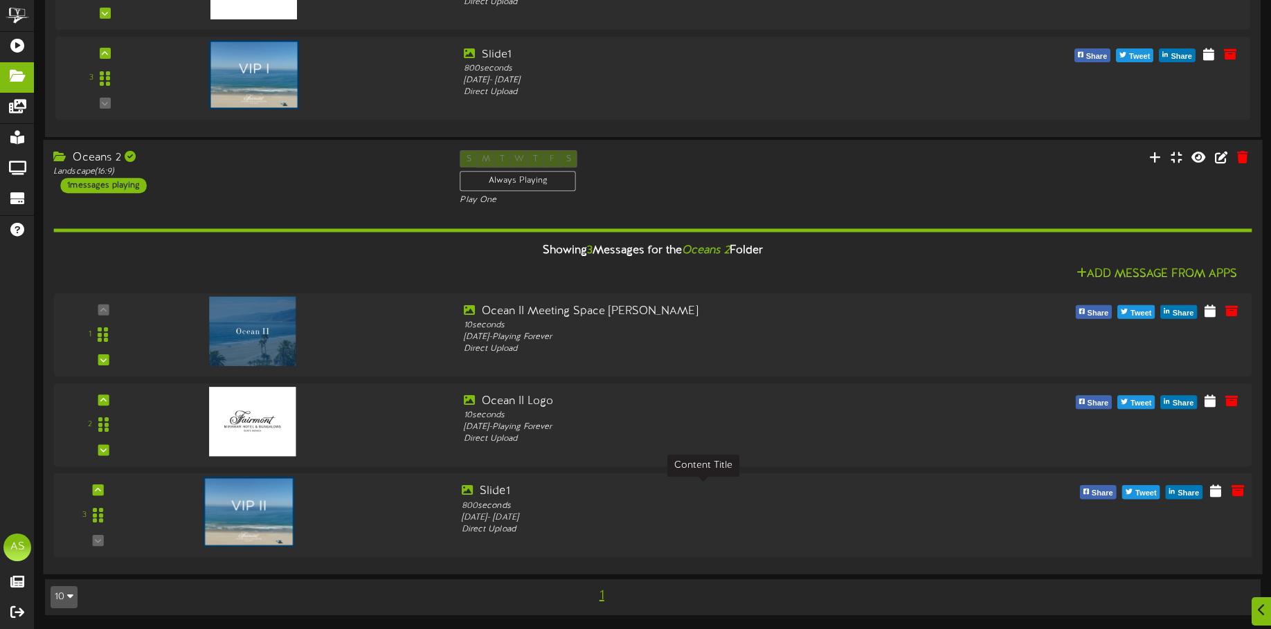
click at [794, 489] on div "Slide1" at bounding box center [703, 492] width 483 height 16
